Goal: Navigation & Orientation: Find specific page/section

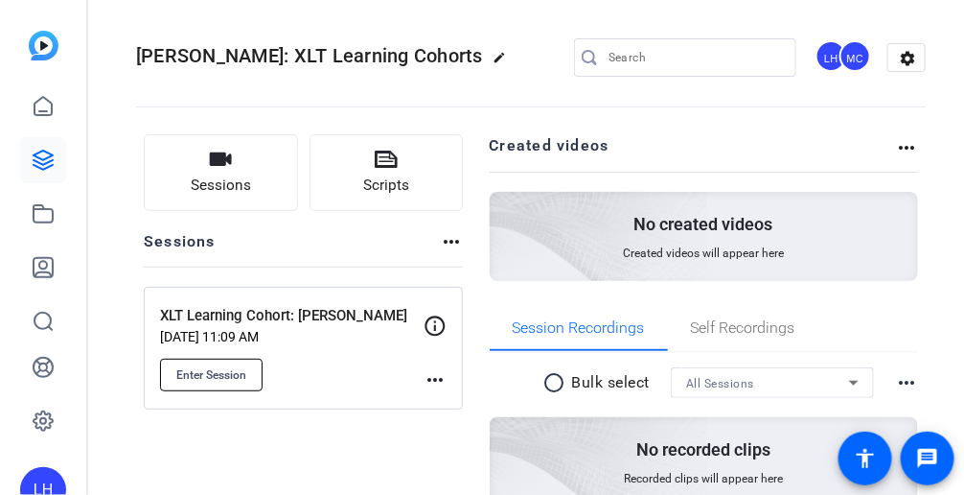
click at [220, 369] on span "Enter Session" at bounding box center [211, 374] width 70 height 15
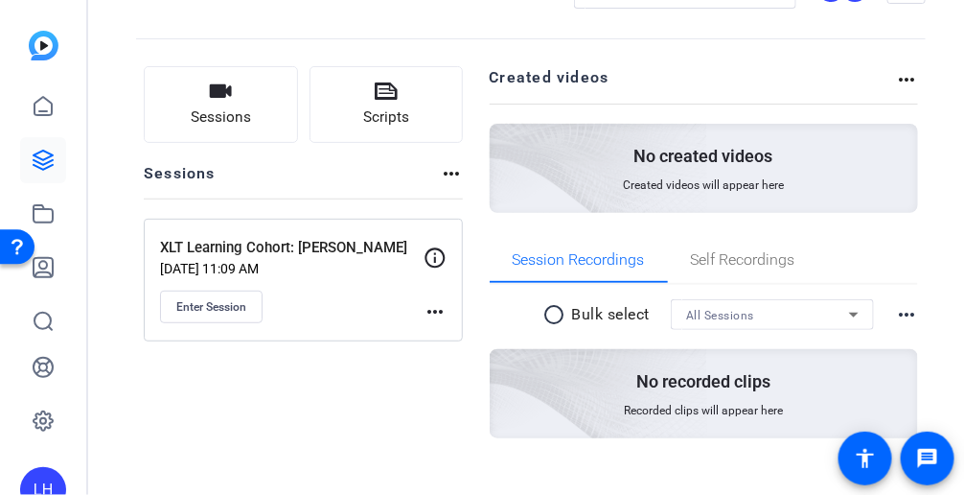
scroll to position [95, 0]
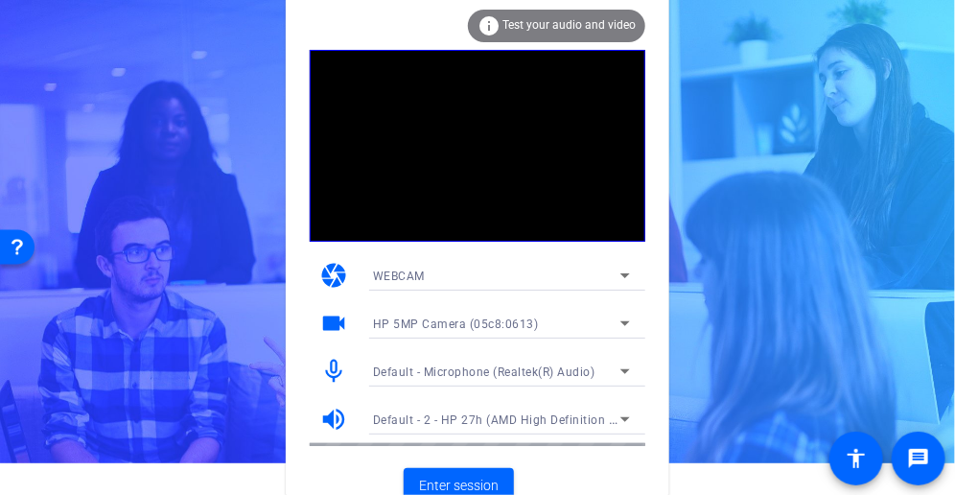
scroll to position [46, 0]
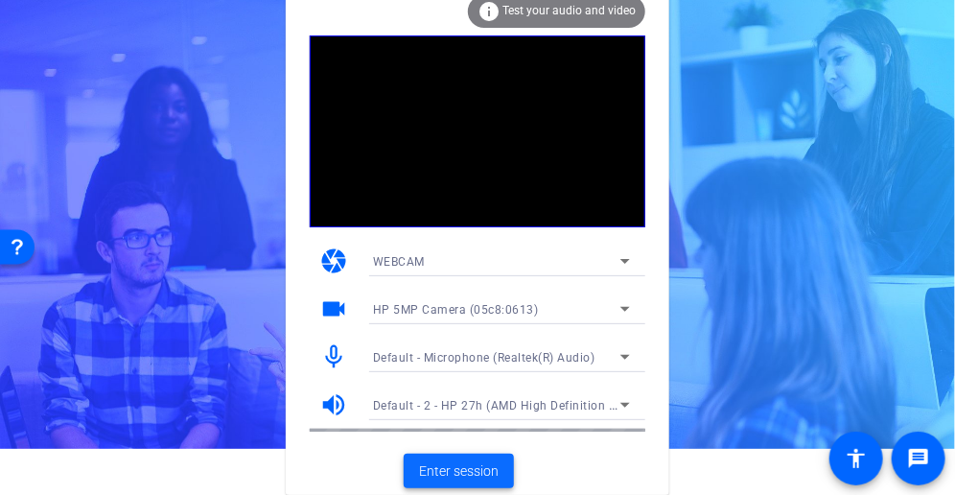
click at [436, 471] on span "Enter session" at bounding box center [459, 471] width 80 height 20
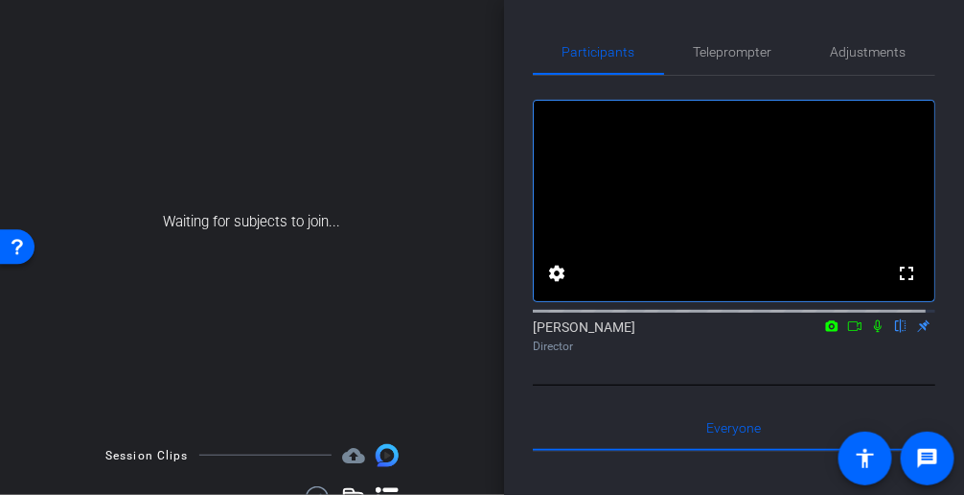
click at [12, 0] on div "arrow_back XLT Learning Cohort: [PERSON_NAME] Back to project Send invite accou…" at bounding box center [252, 247] width 504 height 495
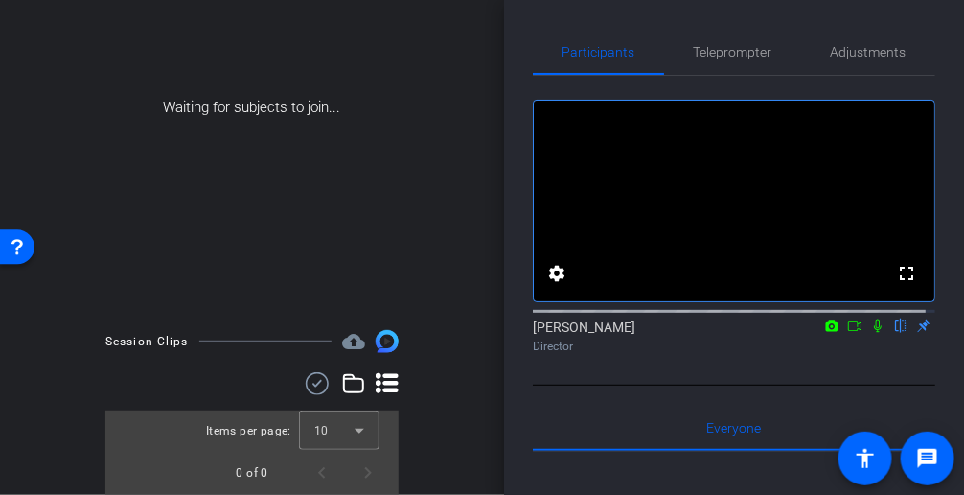
scroll to position [18, 0]
